Goal: Use online tool/utility

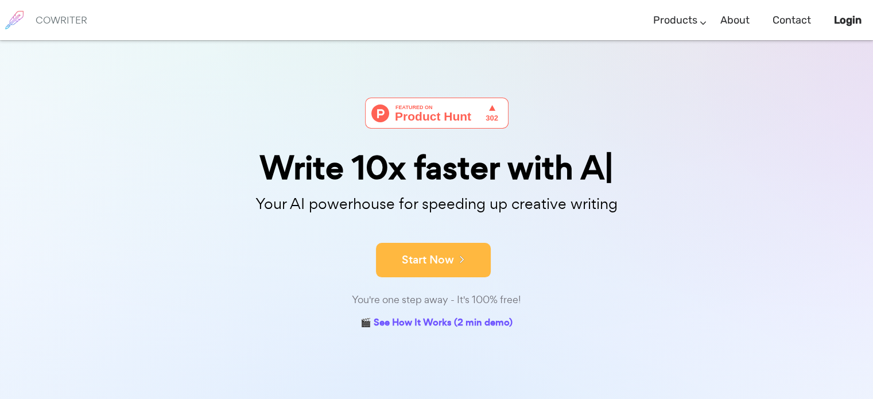
click at [439, 257] on button "Start Now" at bounding box center [433, 260] width 115 height 34
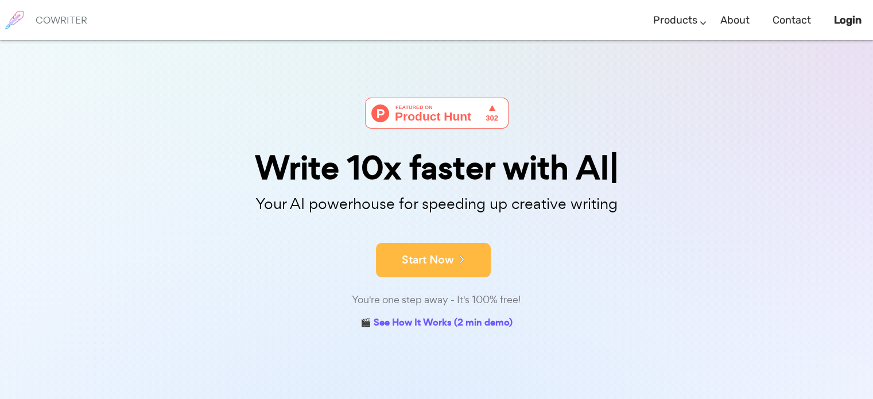
click at [437, 262] on button "Start Now" at bounding box center [433, 260] width 115 height 34
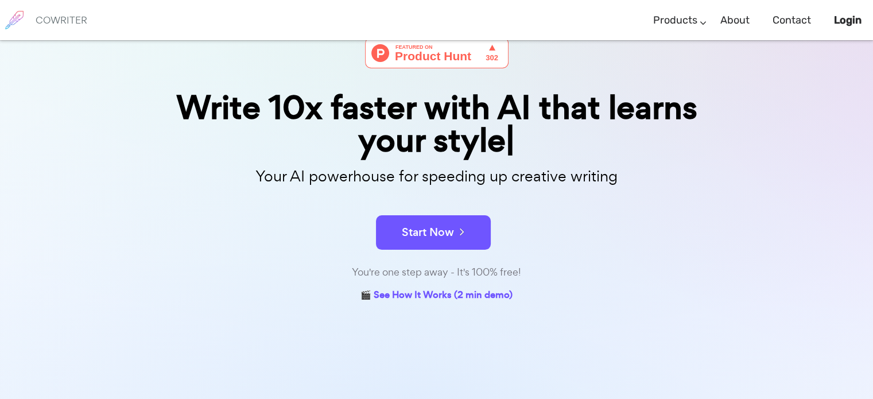
scroll to position [172, 0]
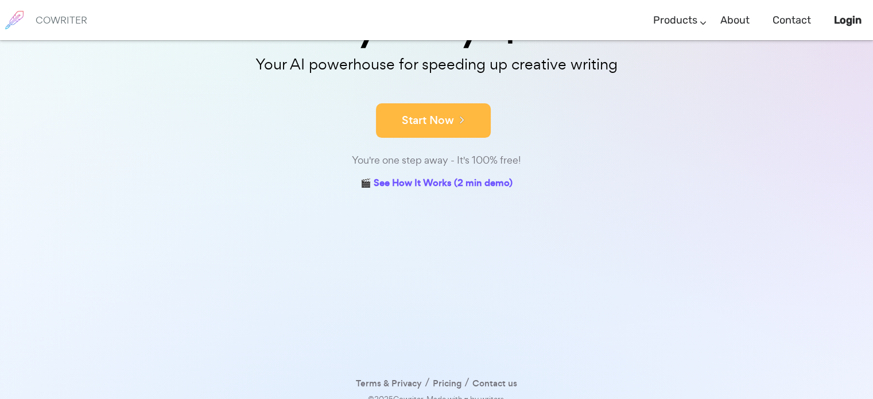
click at [459, 123] on icon at bounding box center [459, 119] width 10 height 13
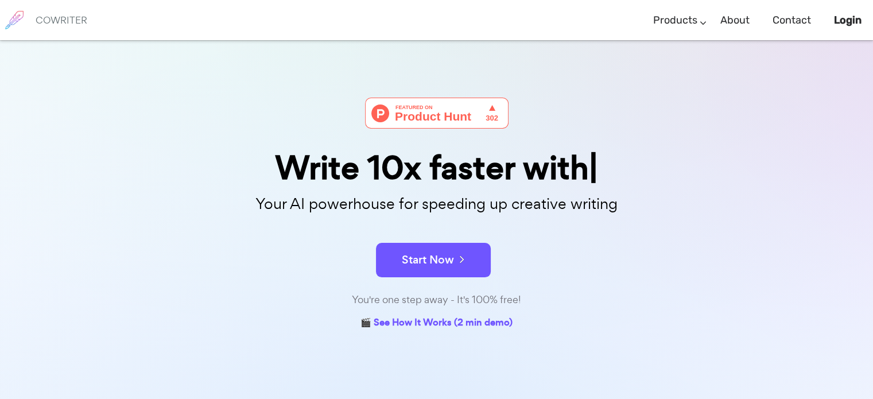
click at [432, 169] on div "Write 10x faster with" at bounding box center [437, 168] width 574 height 33
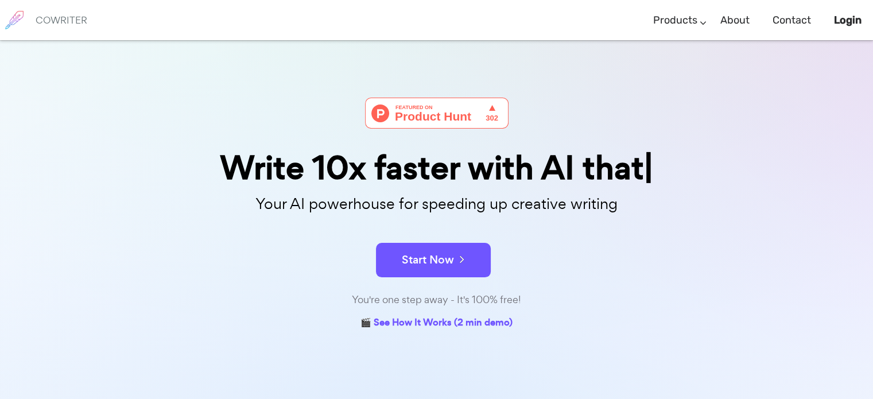
click at [429, 114] on img at bounding box center [437, 113] width 144 height 31
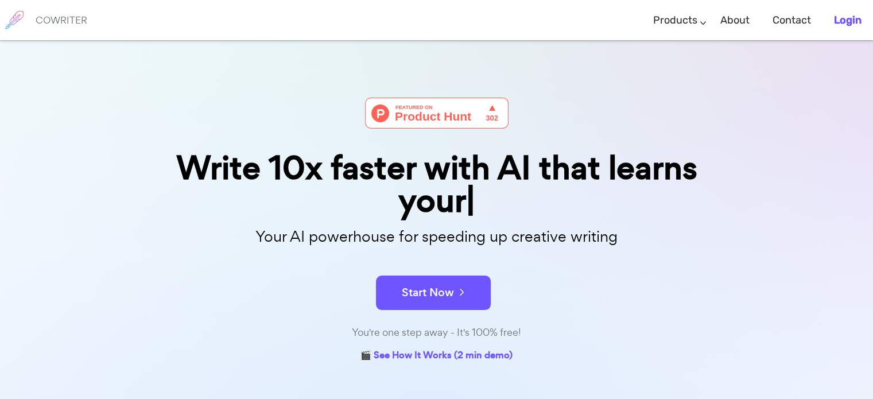
click at [845, 19] on b "Login" at bounding box center [848, 20] width 28 height 13
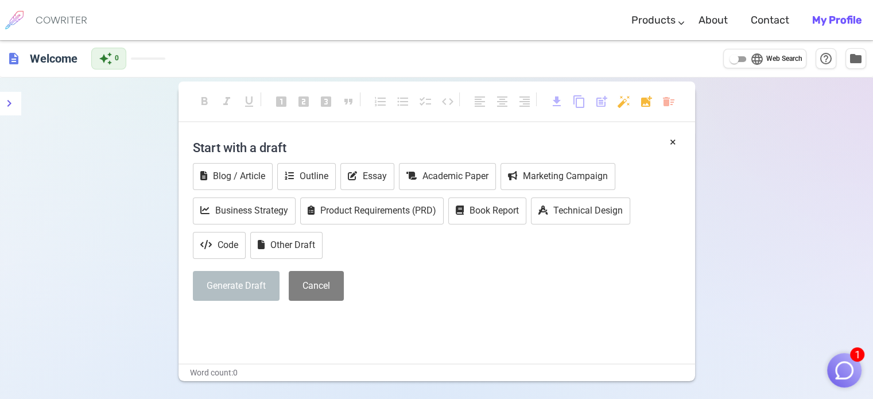
click at [265, 144] on h4 "Start with a draft" at bounding box center [437, 148] width 488 height 28
click at [283, 149] on h4 "Start with a draft" at bounding box center [437, 148] width 488 height 28
click at [277, 149] on h4 "Start with a draft" at bounding box center [437, 148] width 488 height 28
click at [850, 360] on img "button" at bounding box center [845, 370] width 22 height 22
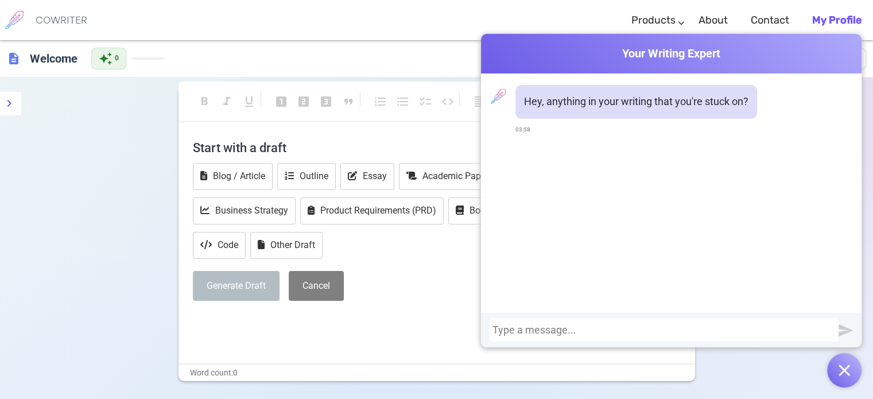
click at [668, 330] on div at bounding box center [664, 329] width 343 height 11
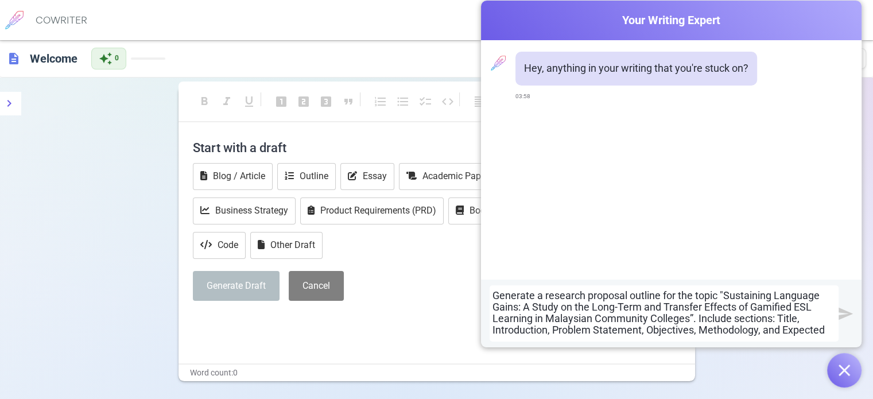
scroll to position [13, 0]
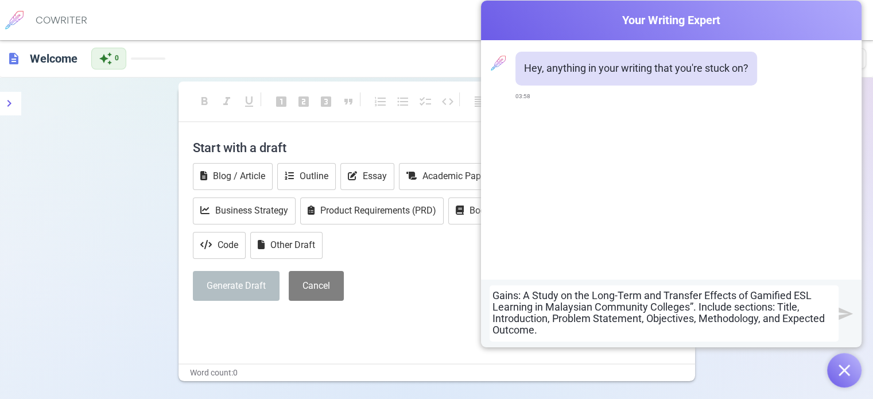
click at [849, 311] on img "submit" at bounding box center [846, 314] width 14 height 14
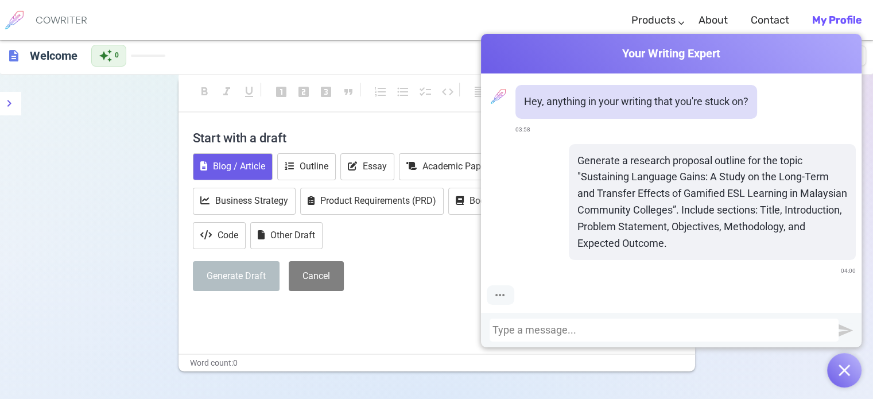
scroll to position [0, 0]
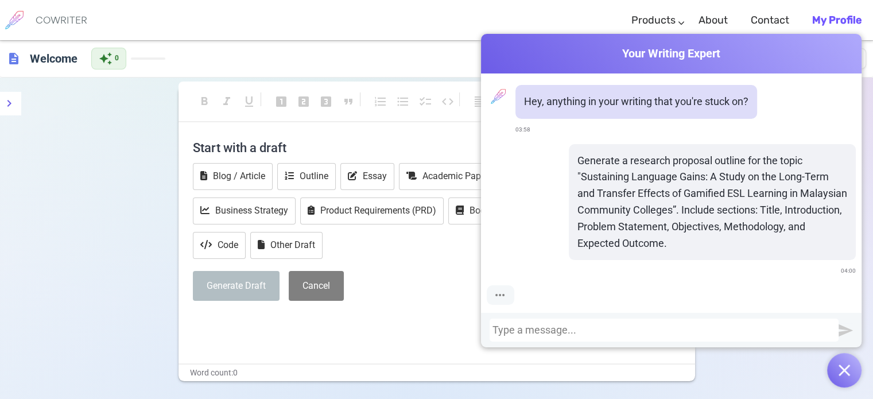
click at [274, 149] on h4 "Start with a draft" at bounding box center [437, 148] width 488 height 28
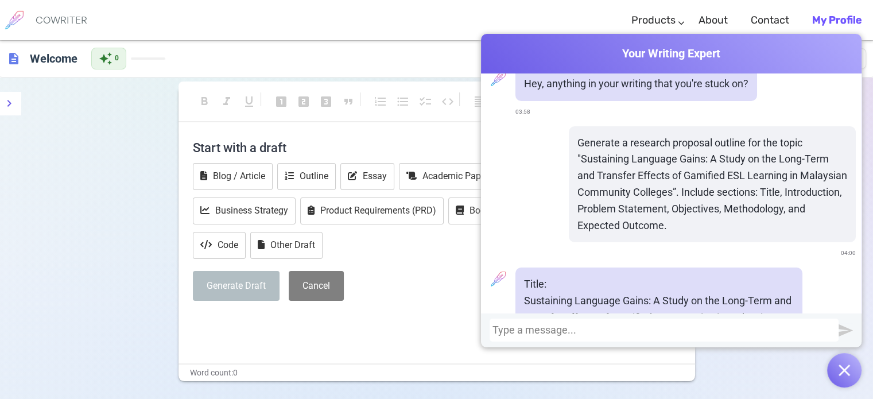
scroll to position [7, 0]
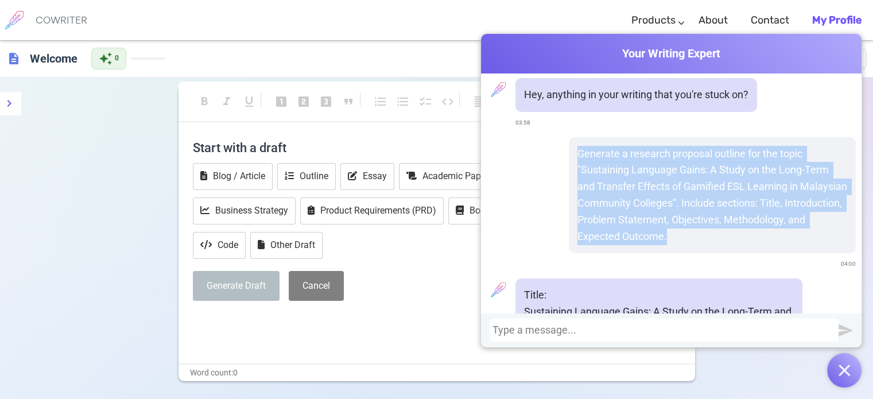
drag, startPoint x: 691, startPoint y: 229, endPoint x: 568, endPoint y: 148, distance: 147.2
click at [569, 148] on div "Generate a research proposal outline for the topic "Sustaining Language Gains: …" at bounding box center [712, 195] width 287 height 117
copy p "Generate a research proposal outline for the topic "Sustaining Language Gains: …"
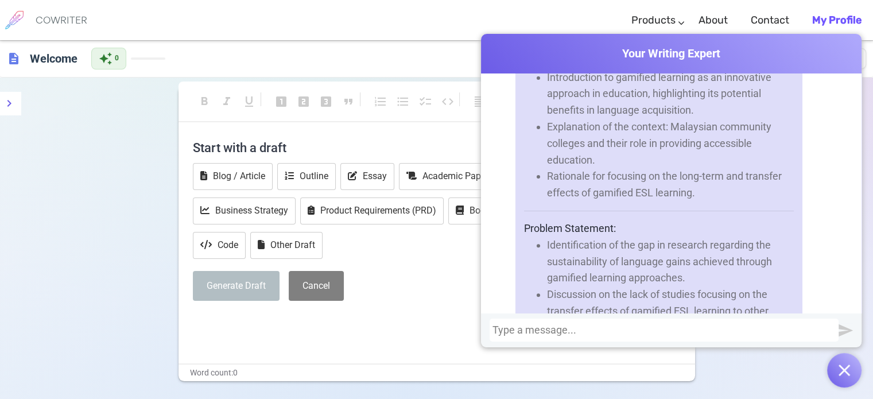
scroll to position [237, 0]
